Goal: Information Seeking & Learning: Learn about a topic

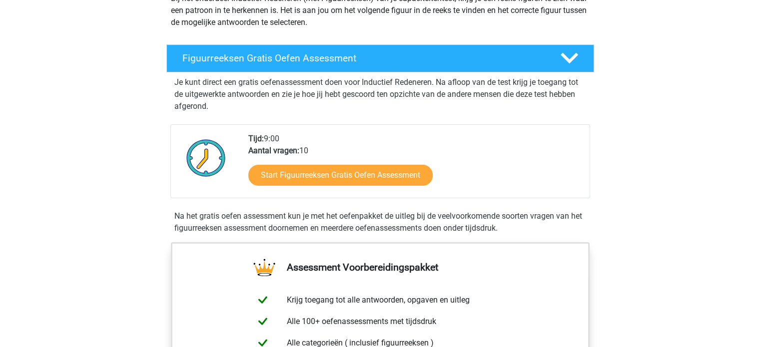
scroll to position [150, 0]
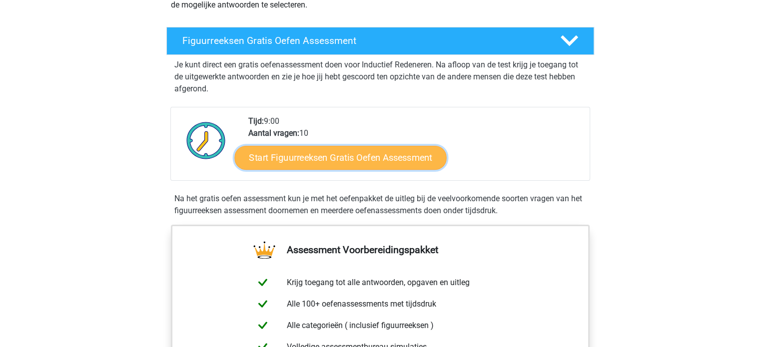
click at [310, 155] on link "Start Figuurreeksen Gratis Oefen Assessment" at bounding box center [340, 157] width 212 height 24
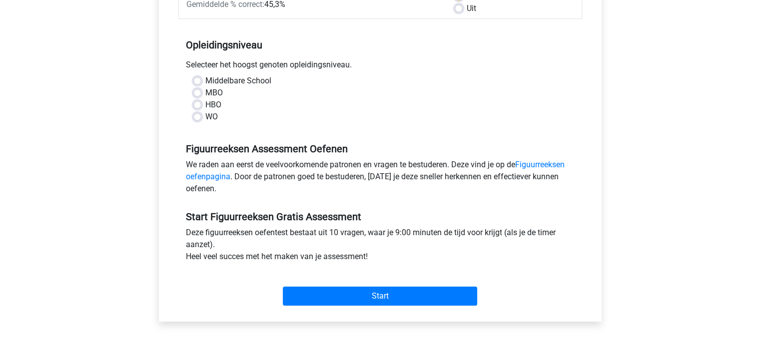
scroll to position [200, 0]
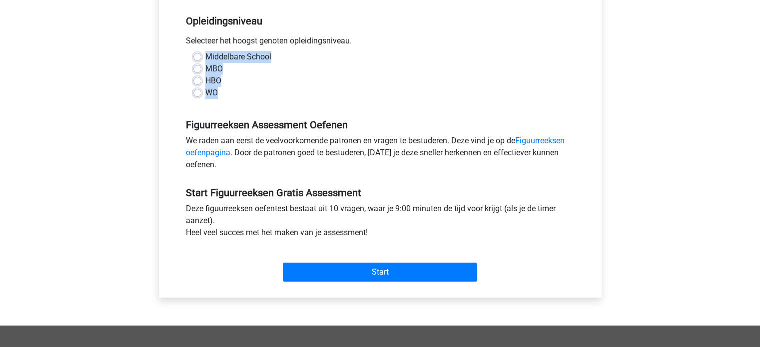
drag, startPoint x: 192, startPoint y: 52, endPoint x: 281, endPoint y: 100, distance: 101.2
click at [281, 100] on div "Middelbare School MBO HBO WO" at bounding box center [380, 79] width 404 height 56
copy div "Middelbare School MBO HBO WO"
click at [205, 95] on label "WO" at bounding box center [211, 93] width 12 height 12
click at [196, 95] on input "WO" at bounding box center [197, 92] width 8 height 10
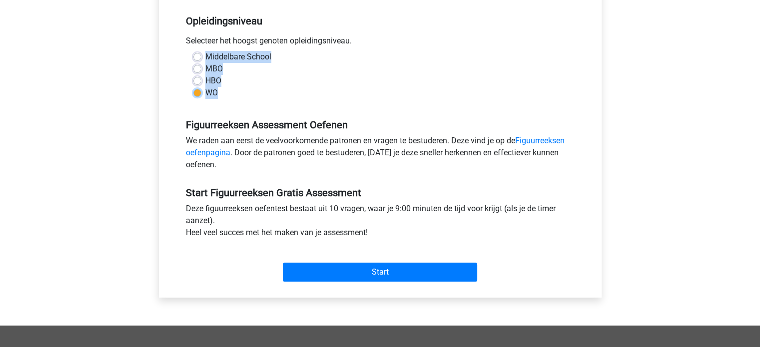
radio input "true"
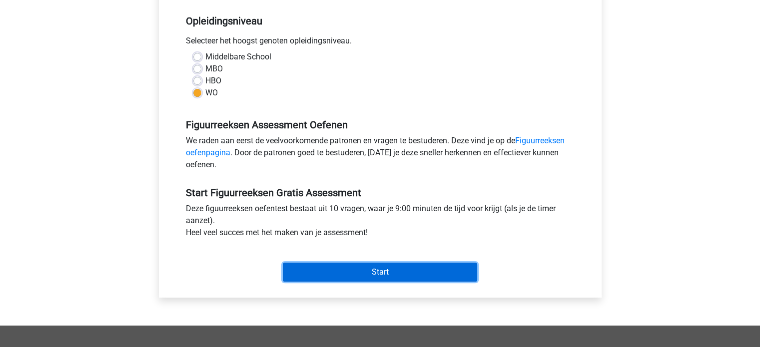
click at [324, 269] on input "Start" at bounding box center [380, 272] width 194 height 19
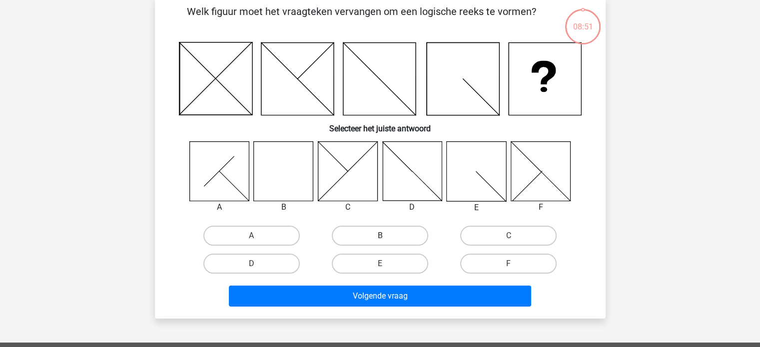
click at [380, 231] on label "B" at bounding box center [380, 236] width 96 height 20
click at [380, 236] on input "B" at bounding box center [383, 239] width 6 height 6
radio input "true"
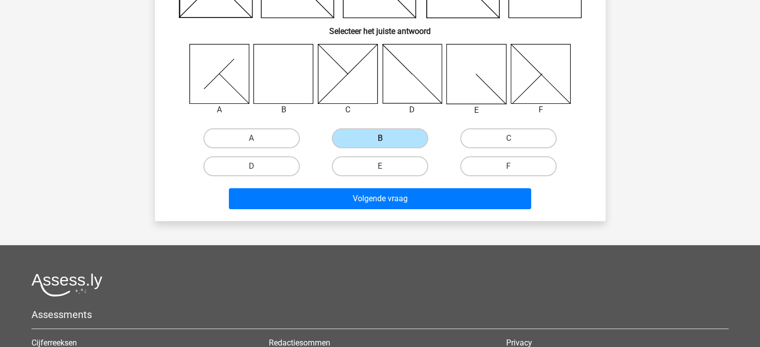
scroll to position [150, 0]
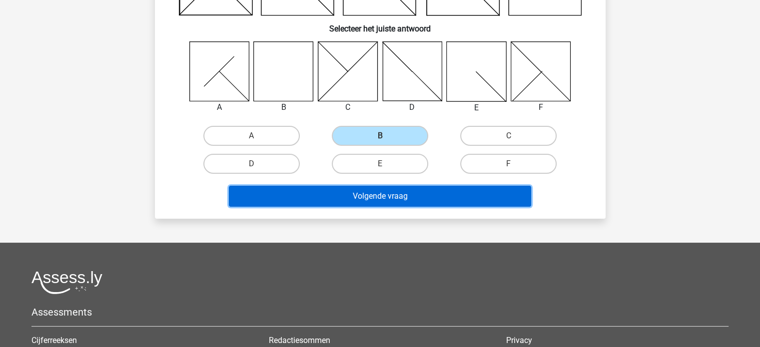
click at [408, 198] on button "Volgende vraag" at bounding box center [380, 196] width 302 height 21
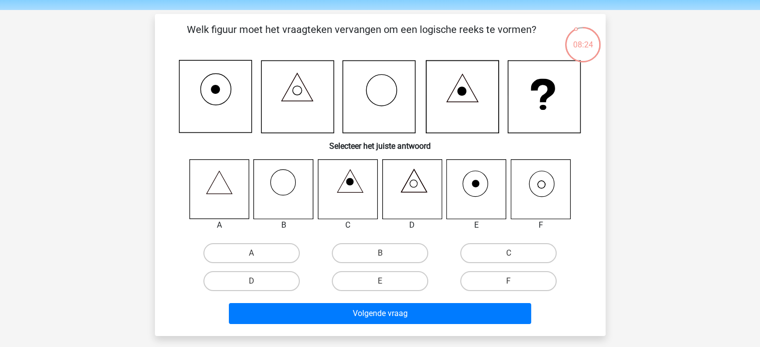
scroll to position [50, 0]
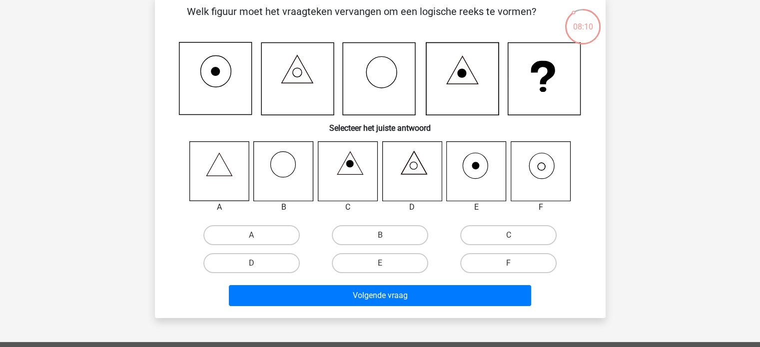
click at [533, 165] on icon at bounding box center [540, 170] width 59 height 59
click at [519, 253] on label "F" at bounding box center [508, 263] width 96 height 20
click at [515, 263] on input "F" at bounding box center [512, 266] width 6 height 6
radio input "true"
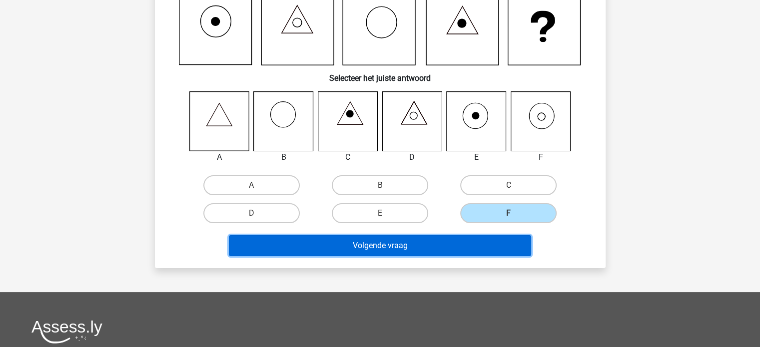
click at [420, 247] on button "Volgende vraag" at bounding box center [380, 245] width 302 height 21
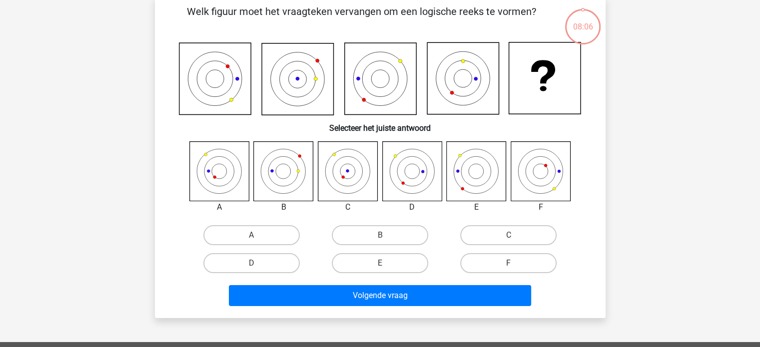
scroll to position [46, 0]
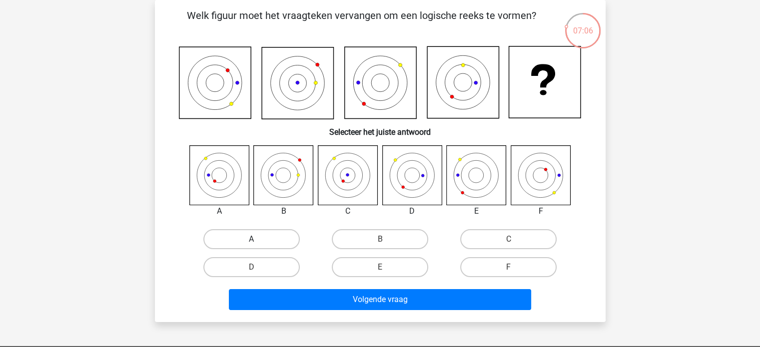
click at [249, 235] on label "A" at bounding box center [251, 239] width 96 height 20
click at [251, 239] on input "A" at bounding box center [254, 242] width 6 height 6
radio input "true"
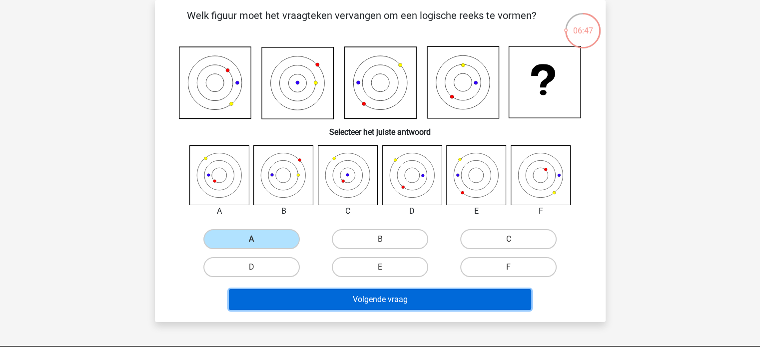
click at [336, 297] on button "Volgende vraag" at bounding box center [380, 299] width 302 height 21
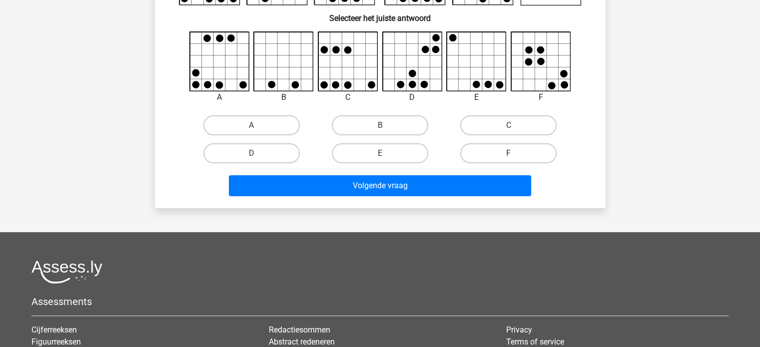
scroll to position [150, 0]
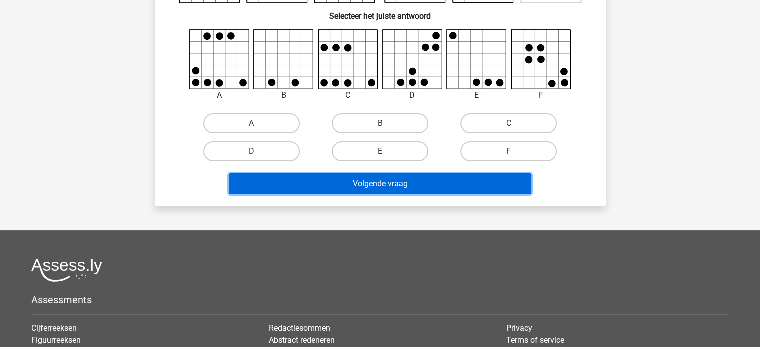
click at [378, 181] on button "Volgende vraag" at bounding box center [380, 183] width 302 height 21
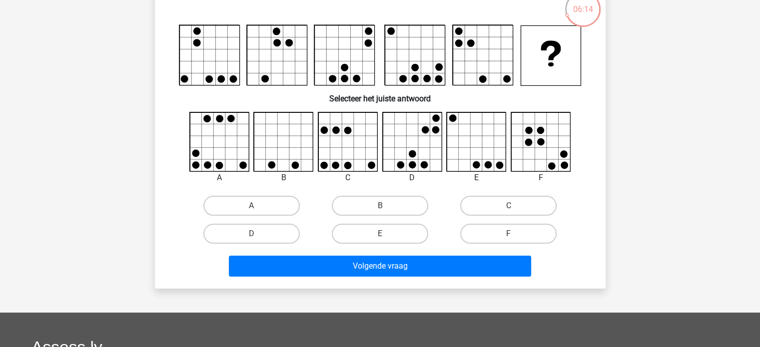
scroll to position [50, 0]
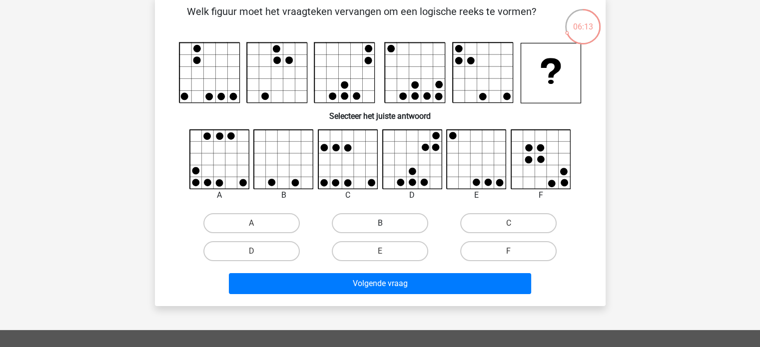
click at [368, 225] on label "B" at bounding box center [380, 223] width 96 height 20
click at [380, 225] on input "B" at bounding box center [383, 226] width 6 height 6
radio input "true"
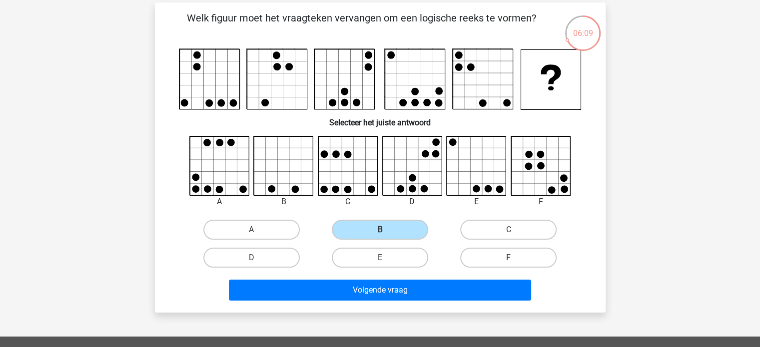
scroll to position [0, 0]
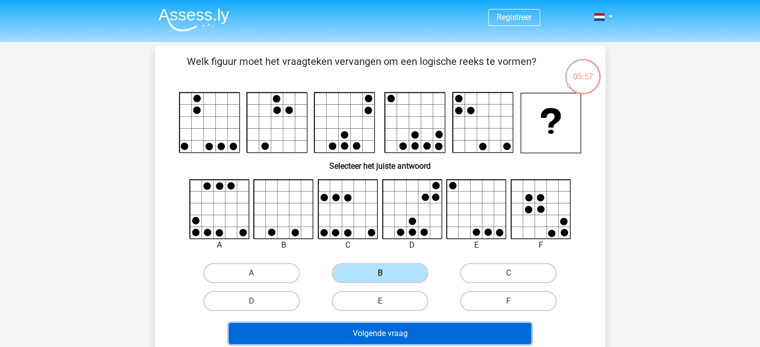
click at [406, 337] on button "Volgende vraag" at bounding box center [380, 333] width 302 height 21
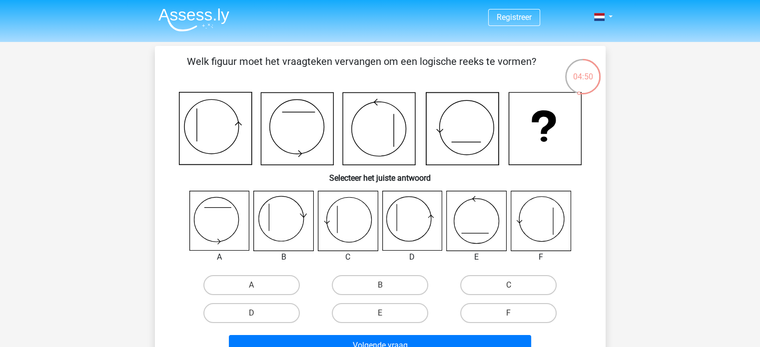
click at [352, 214] on icon at bounding box center [347, 220] width 59 height 59
click at [492, 284] on label "C" at bounding box center [508, 285] width 96 height 20
click at [509, 285] on input "C" at bounding box center [512, 288] width 6 height 6
radio input "true"
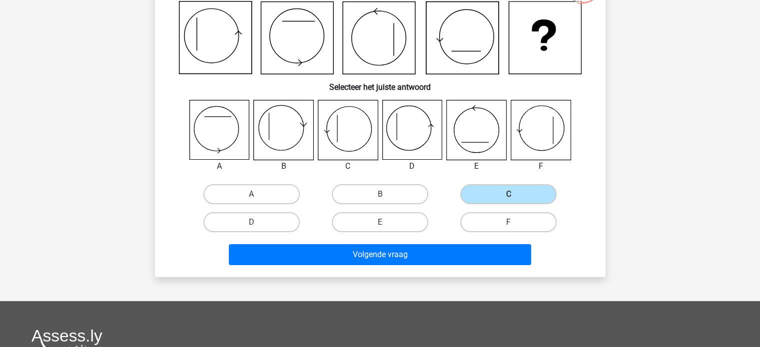
scroll to position [150, 0]
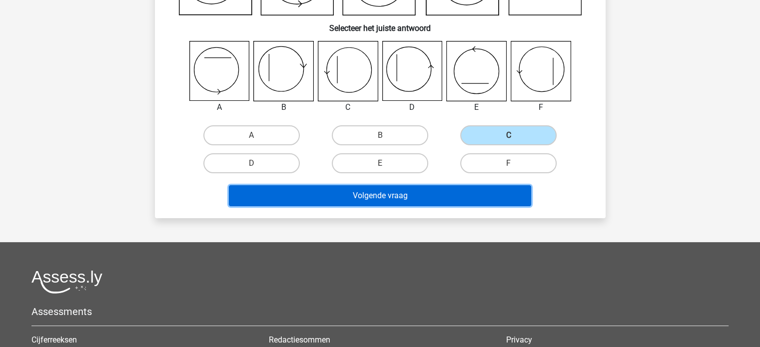
click at [388, 195] on button "Volgende vraag" at bounding box center [380, 195] width 302 height 21
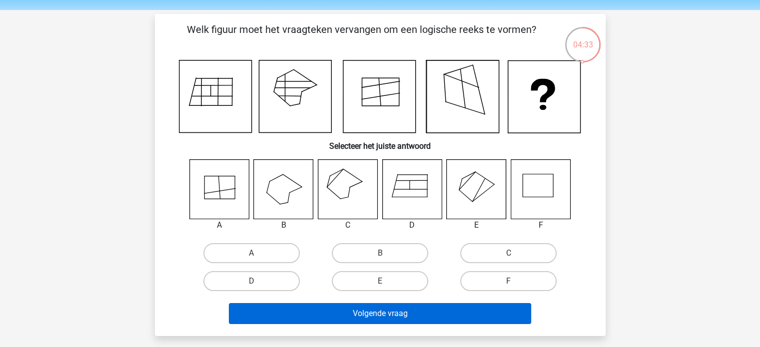
scroll to position [50, 0]
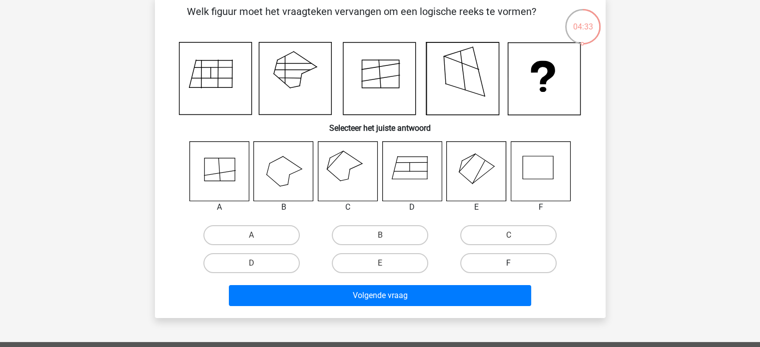
click at [510, 256] on label "F" at bounding box center [508, 263] width 96 height 20
click at [510, 263] on input "F" at bounding box center [512, 266] width 6 height 6
radio input "true"
drag, startPoint x: 428, startPoint y: 325, endPoint x: 427, endPoint y: 320, distance: 5.1
click at [428, 322] on div "Registreer Nederlands English" at bounding box center [380, 278] width 760 height 656
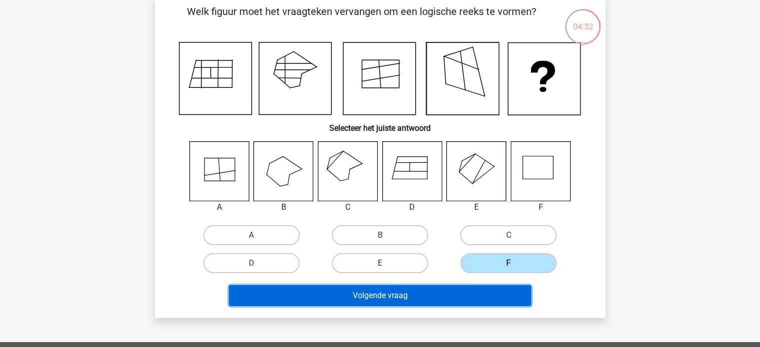
click at [410, 292] on button "Volgende vraag" at bounding box center [380, 295] width 302 height 21
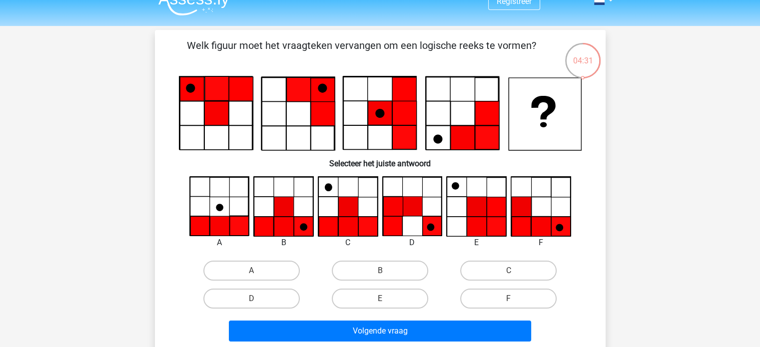
scroll to position [0, 0]
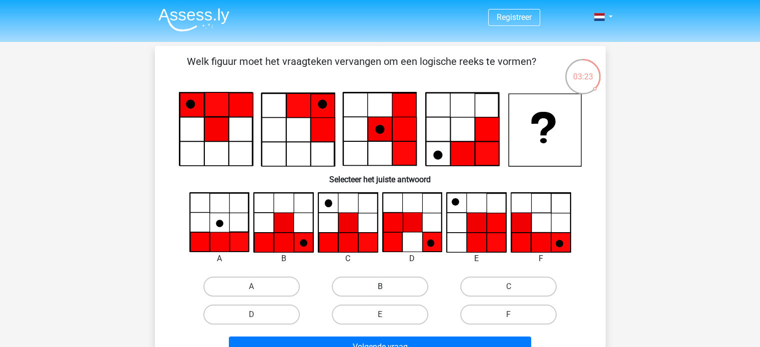
click at [379, 280] on label "B" at bounding box center [380, 287] width 96 height 20
click at [380, 287] on input "B" at bounding box center [383, 290] width 6 height 6
radio input "true"
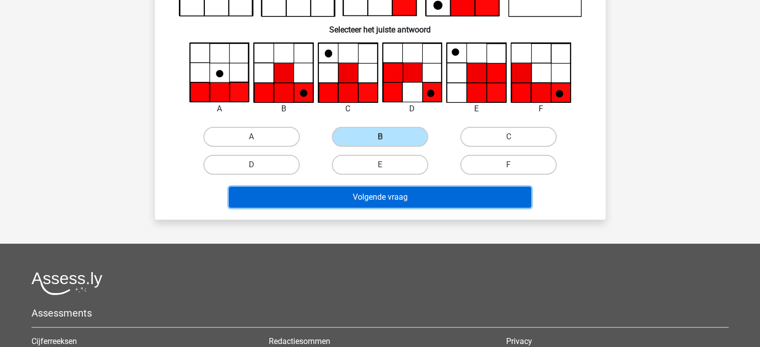
click at [379, 195] on button "Volgende vraag" at bounding box center [380, 197] width 302 height 21
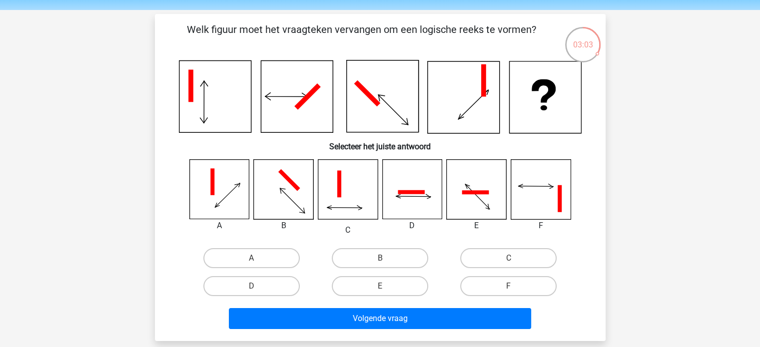
scroll to position [50, 0]
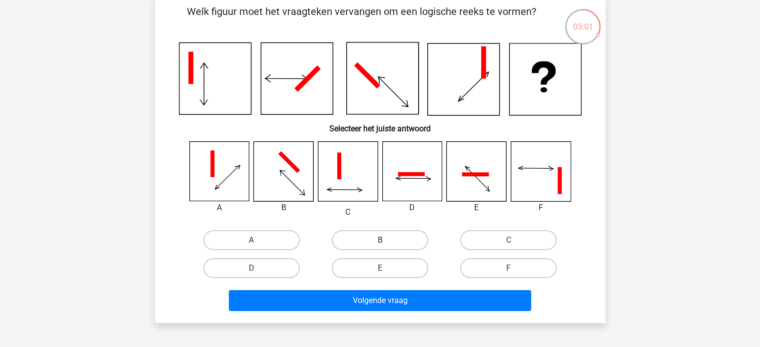
click at [378, 242] on label "B" at bounding box center [380, 240] width 96 height 20
click at [380, 242] on input "B" at bounding box center [383, 243] width 6 height 6
radio input "true"
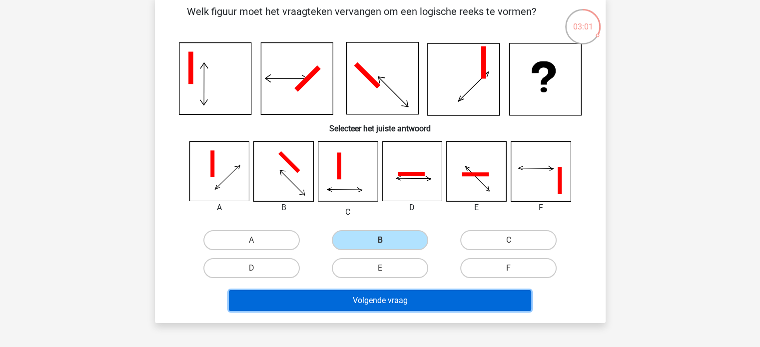
click at [408, 300] on button "Volgende vraag" at bounding box center [380, 300] width 302 height 21
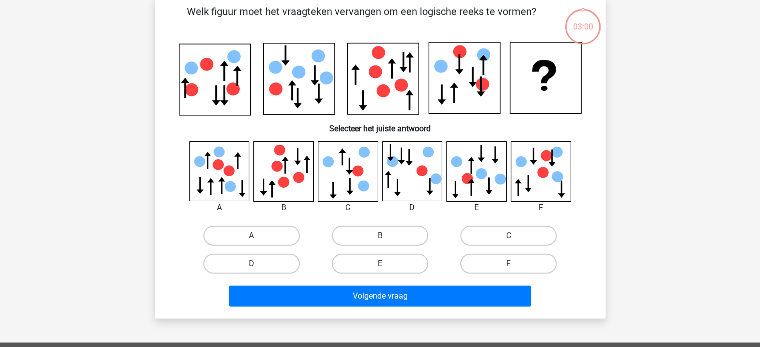
scroll to position [46, 0]
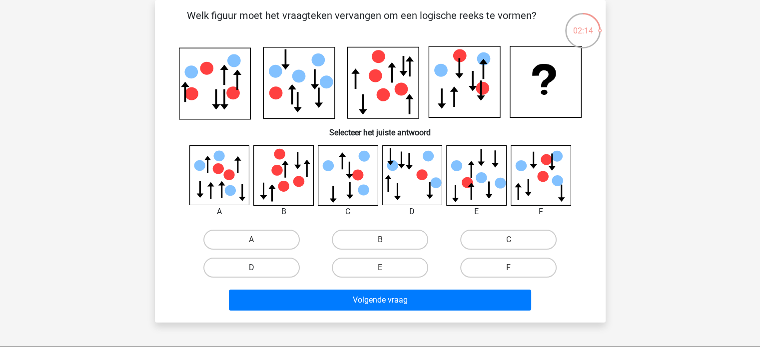
click at [245, 265] on label "D" at bounding box center [251, 268] width 96 height 20
click at [251, 268] on input "D" at bounding box center [254, 271] width 6 height 6
radio input "true"
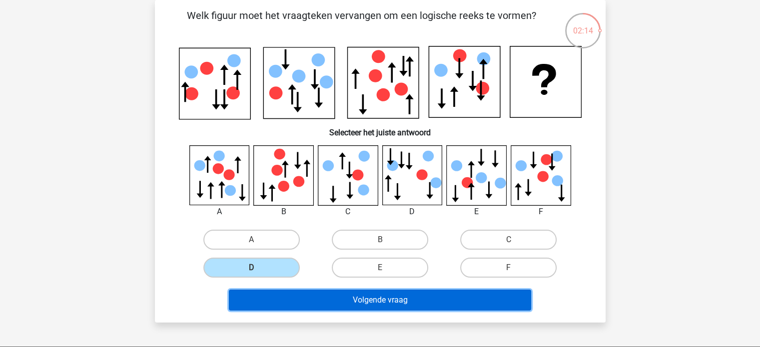
click at [374, 295] on button "Volgende vraag" at bounding box center [380, 300] width 302 height 21
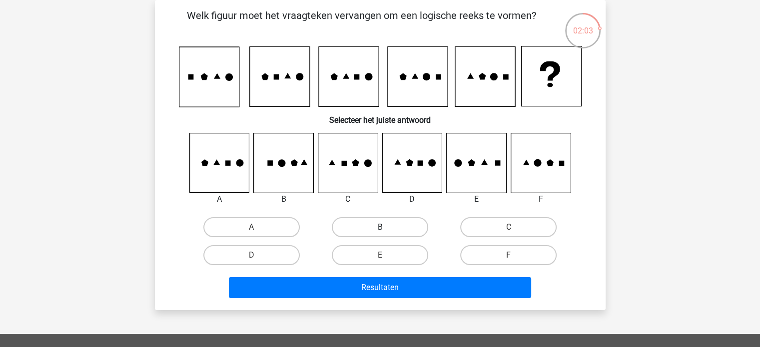
click at [352, 229] on label "B" at bounding box center [380, 227] width 96 height 20
click at [380, 229] on input "B" at bounding box center [383, 230] width 6 height 6
radio input "true"
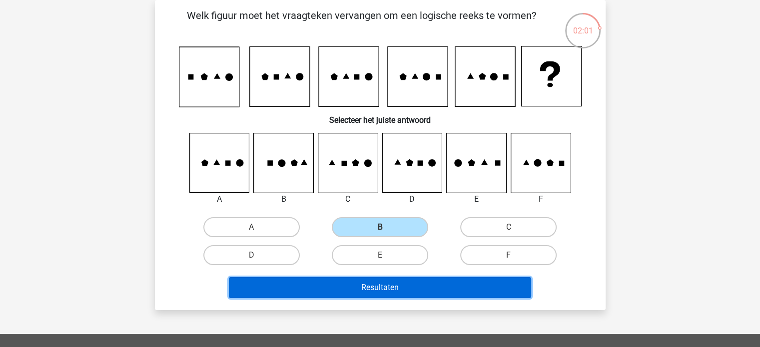
click at [345, 289] on button "Resultaten" at bounding box center [380, 287] width 302 height 21
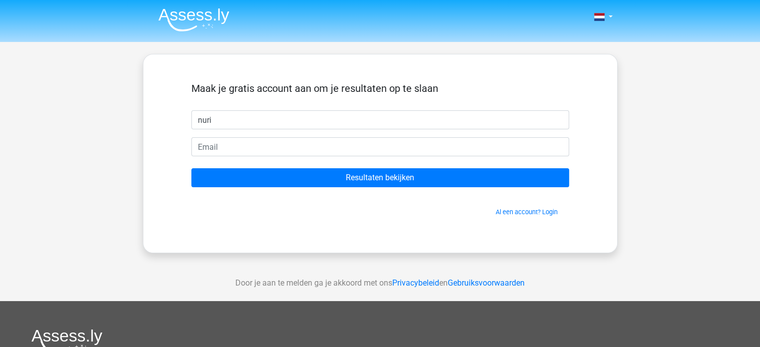
type input "nuri"
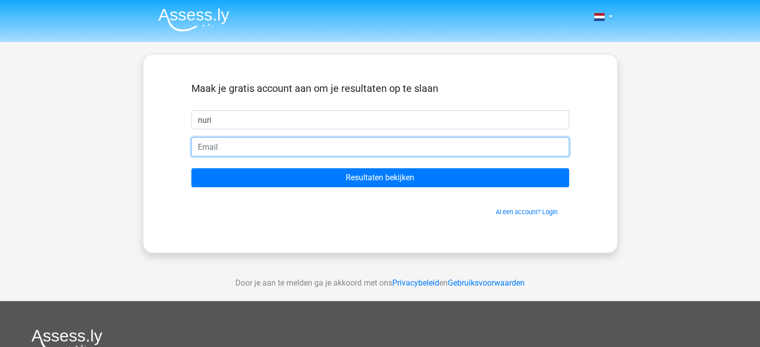
drag, startPoint x: 206, startPoint y: 137, endPoint x: 206, endPoint y: 143, distance: 5.5
click at [206, 138] on input "email" at bounding box center [380, 146] width 378 height 19
type input "Nuri_meybosch@hotmail.com"
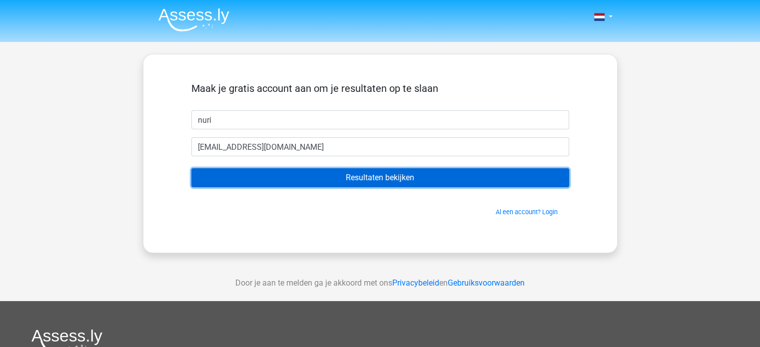
click at [320, 177] on input "Resultaten bekijken" at bounding box center [380, 177] width 378 height 19
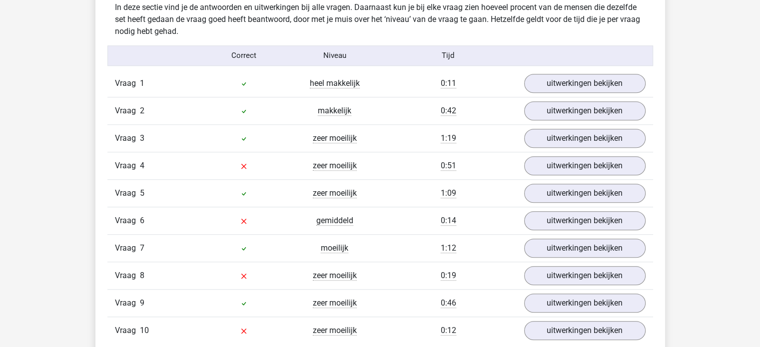
scroll to position [799, 0]
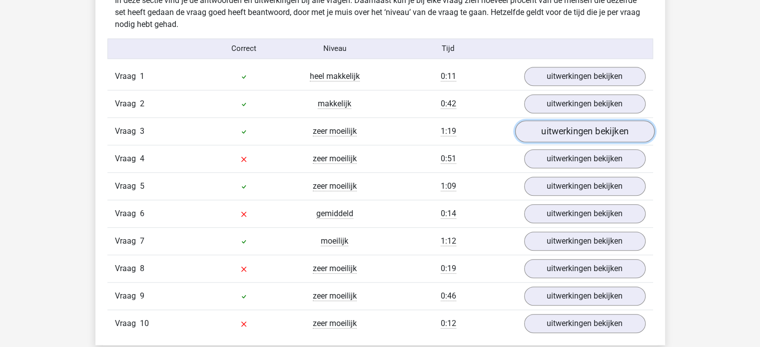
click at [550, 128] on link "uitwerkingen bekijken" at bounding box center [584, 131] width 139 height 22
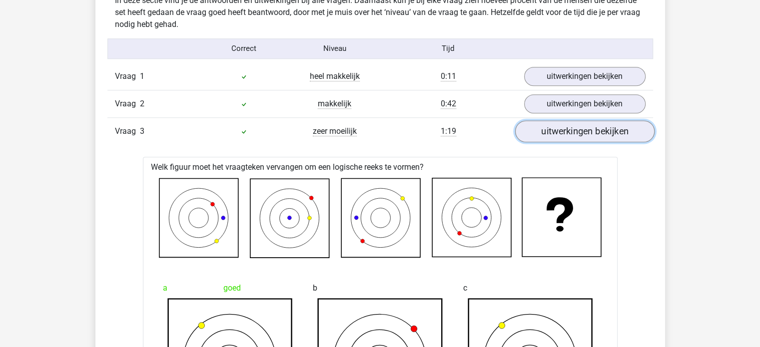
click at [599, 135] on link "uitwerkingen bekijken" at bounding box center [584, 131] width 139 height 22
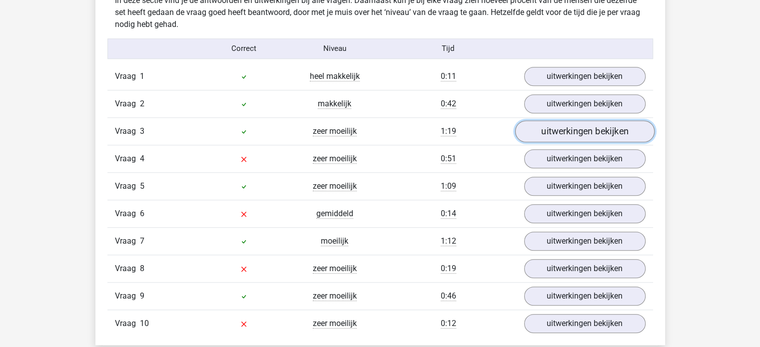
click at [545, 131] on link "uitwerkingen bekijken" at bounding box center [584, 131] width 139 height 22
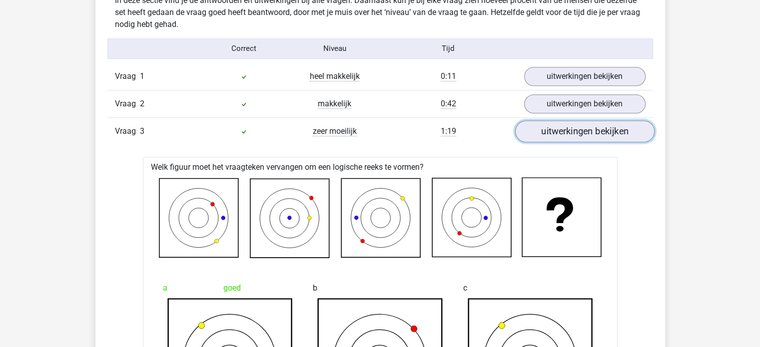
click at [585, 132] on link "uitwerkingen bekijken" at bounding box center [584, 131] width 139 height 22
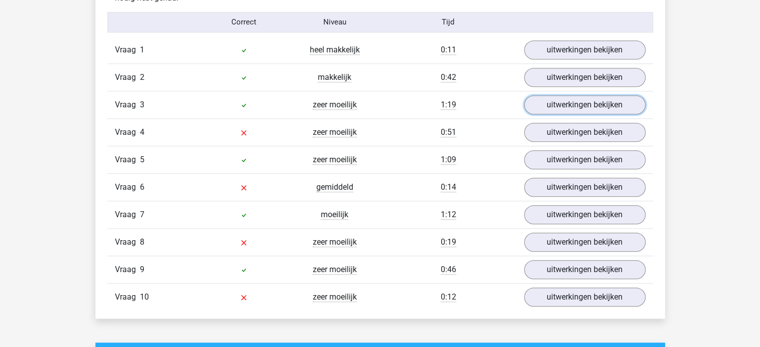
scroll to position [849, 0]
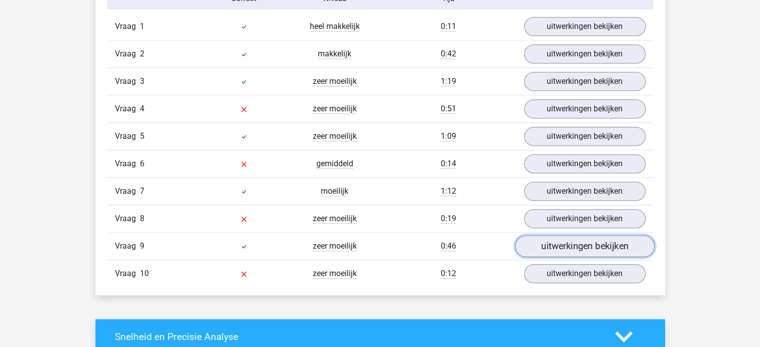
click at [562, 237] on link "uitwerkingen bekijken" at bounding box center [584, 246] width 139 height 22
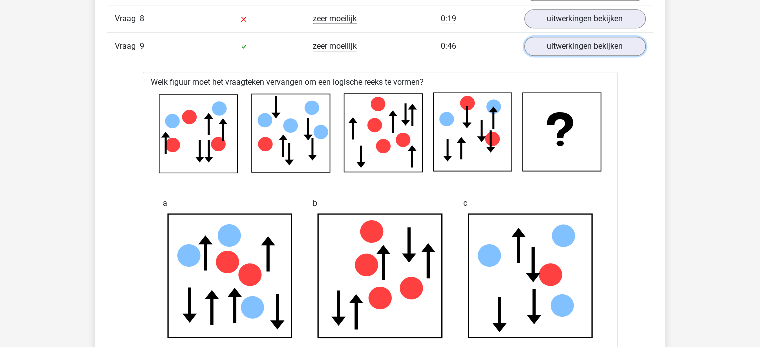
scroll to position [1049, 0]
click at [567, 43] on link "uitwerkingen bekijken" at bounding box center [584, 46] width 139 height 22
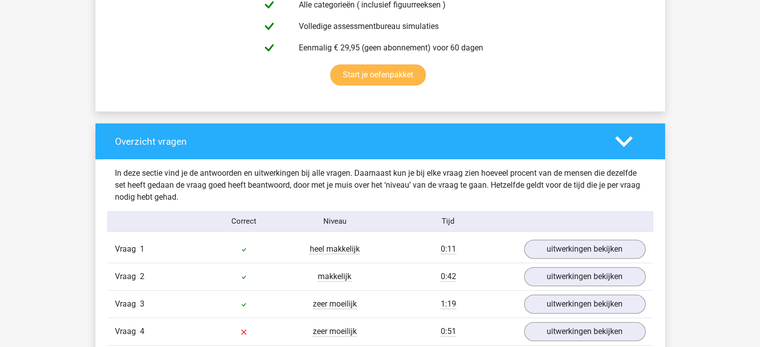
scroll to position [549, 0]
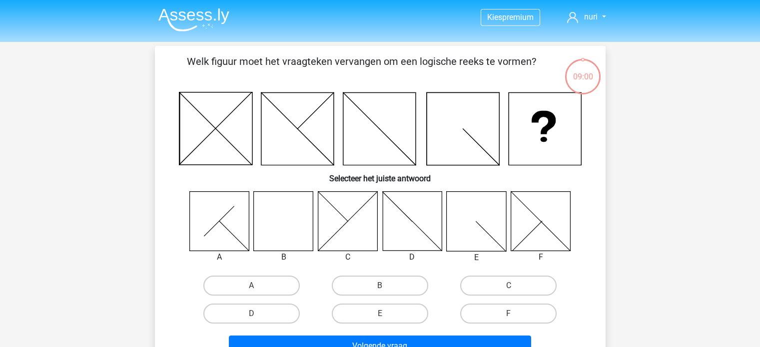
scroll to position [46, 0]
